Goal: Use online tool/utility: Utilize a website feature to perform a specific function

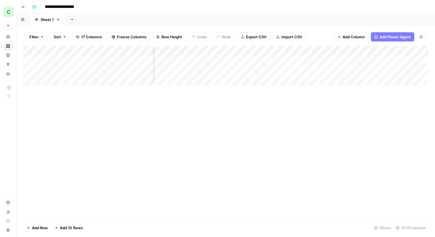
scroll to position [0, 224]
click at [293, 60] on div "Add Column" at bounding box center [225, 65] width 405 height 39
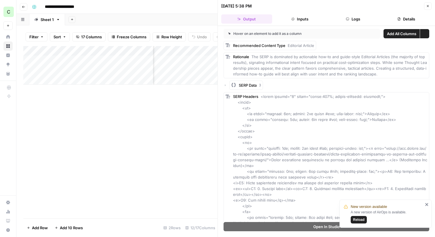
click at [293, 21] on button "Inputs" at bounding box center [300, 18] width 51 height 9
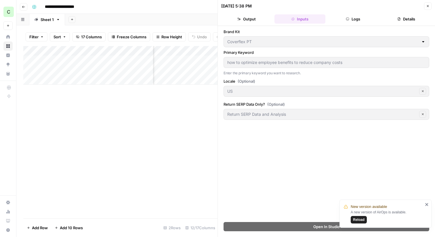
click at [359, 16] on button "Logs" at bounding box center [353, 18] width 51 height 9
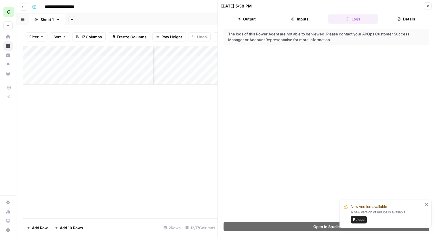
click at [359, 220] on span "Reload" at bounding box center [359, 219] width 12 height 5
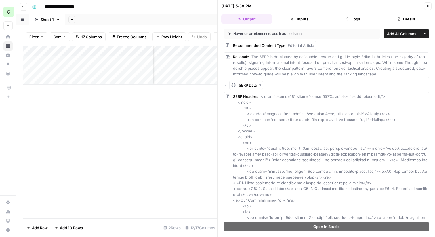
click at [301, 21] on button "Inputs" at bounding box center [300, 18] width 51 height 9
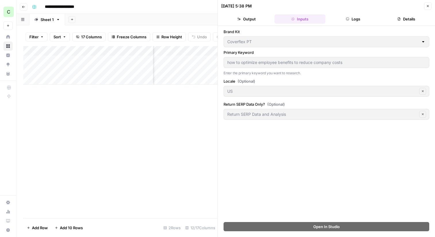
click at [351, 21] on button "Logs" at bounding box center [353, 18] width 51 height 9
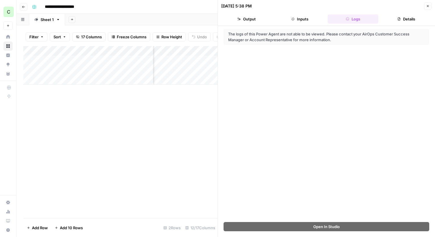
click at [393, 20] on button "Details" at bounding box center [406, 18] width 51 height 9
